Goal: Task Accomplishment & Management: Manage account settings

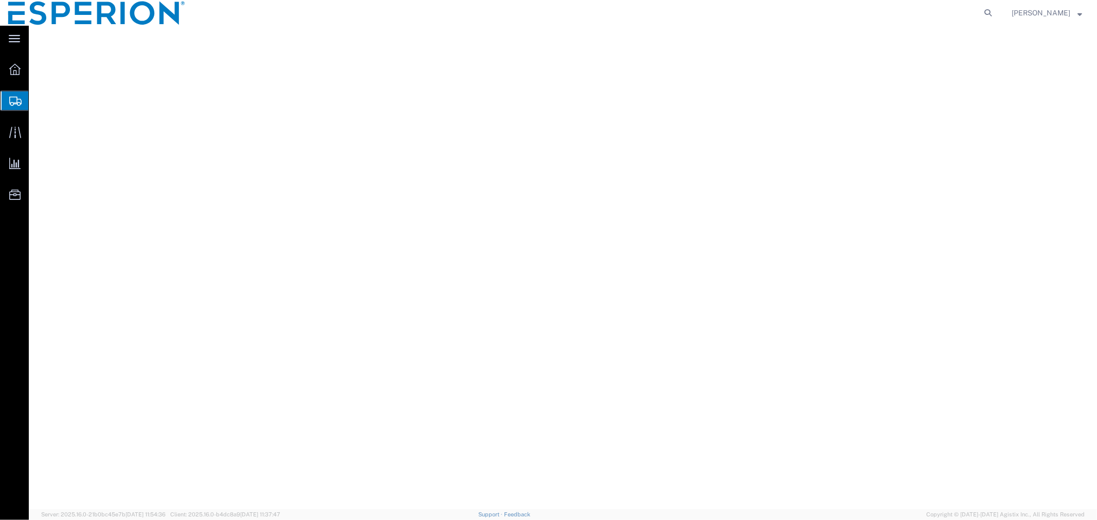
select select "PSNS"
select select "CM"
select select "KGS"
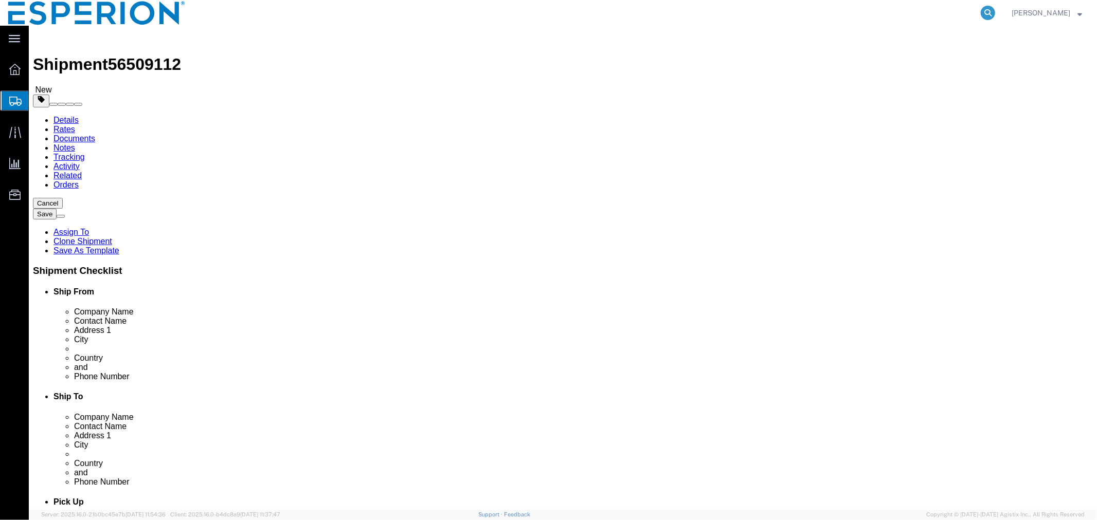
click at [991, 13] on icon at bounding box center [988, 13] width 14 height 14
click at [826, 10] on input "search" at bounding box center [824, 13] width 313 height 25
paste input "56413655"
type input "56413655"
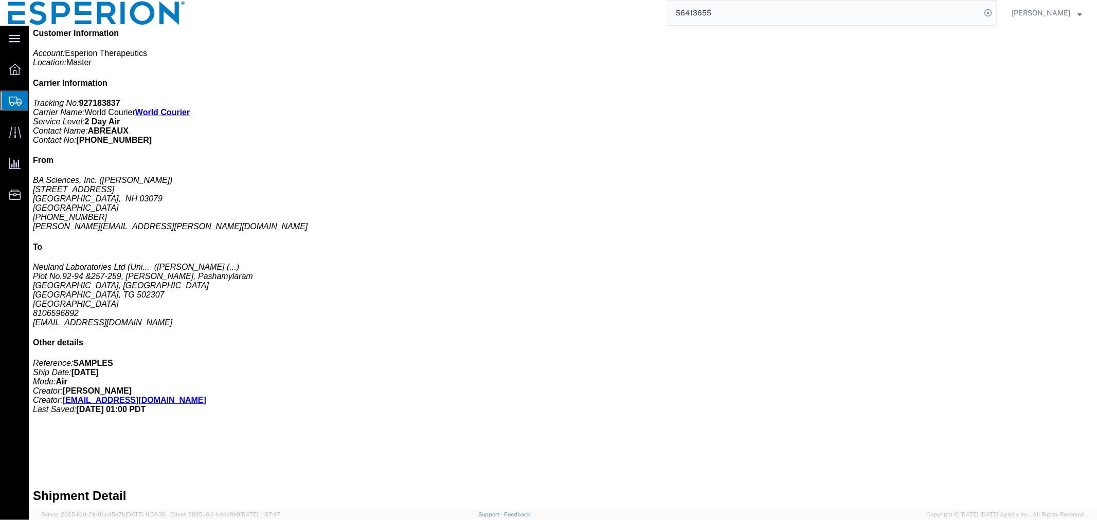
scroll to position [171, 0]
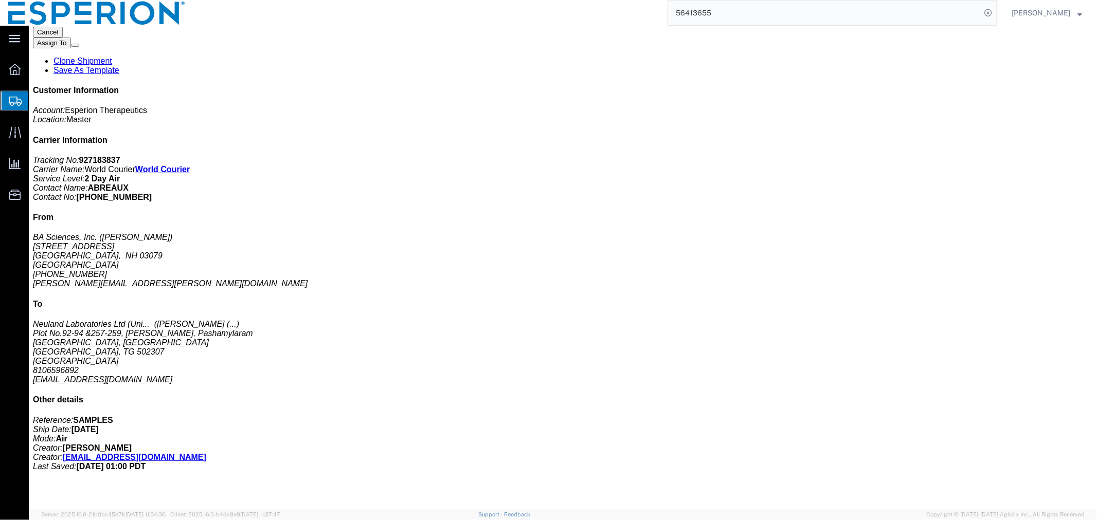
click span "button"
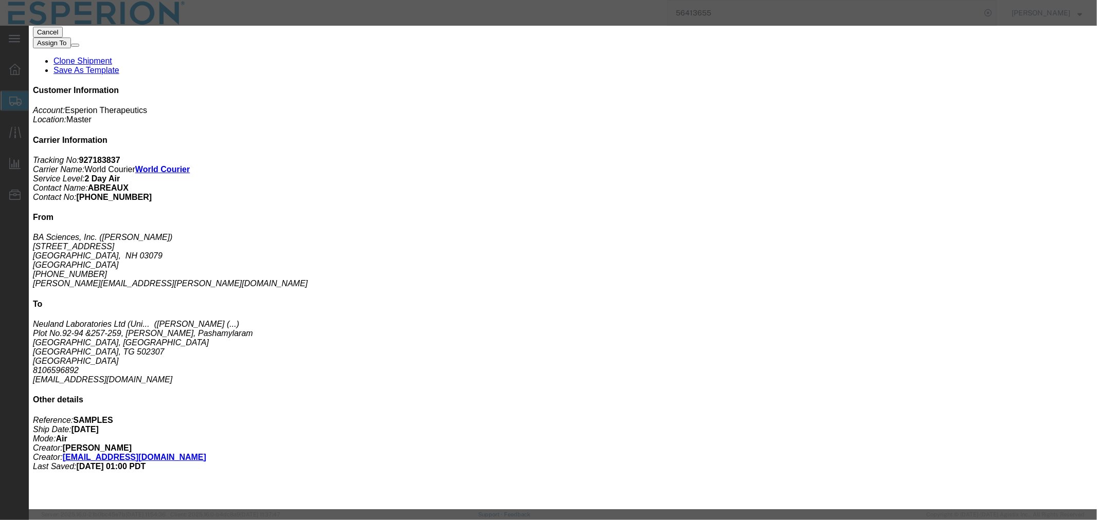
click input "15.50"
type input "150.00"
click button "Save & Close"
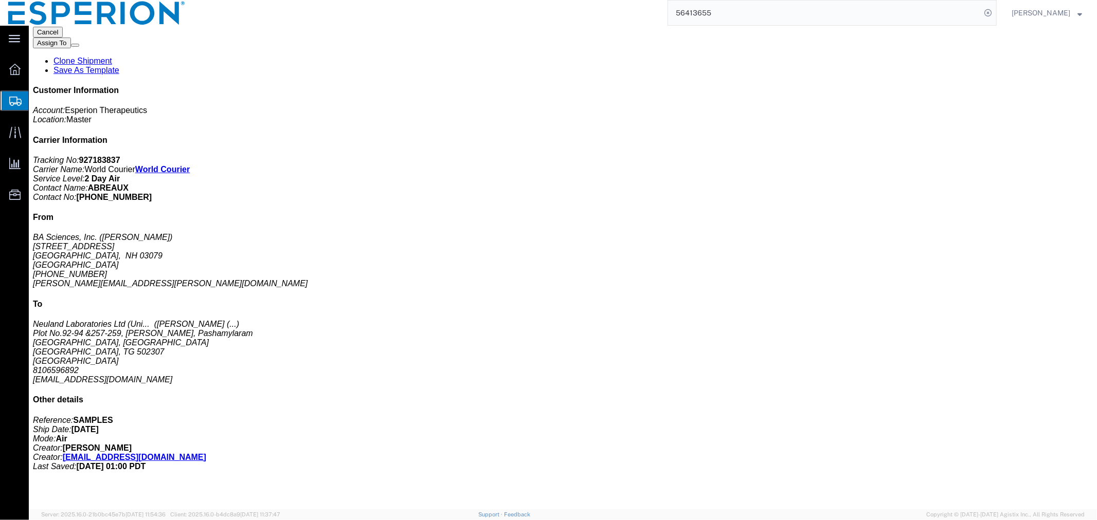
scroll to position [0, 0]
